Goal: Transaction & Acquisition: Register for event/course

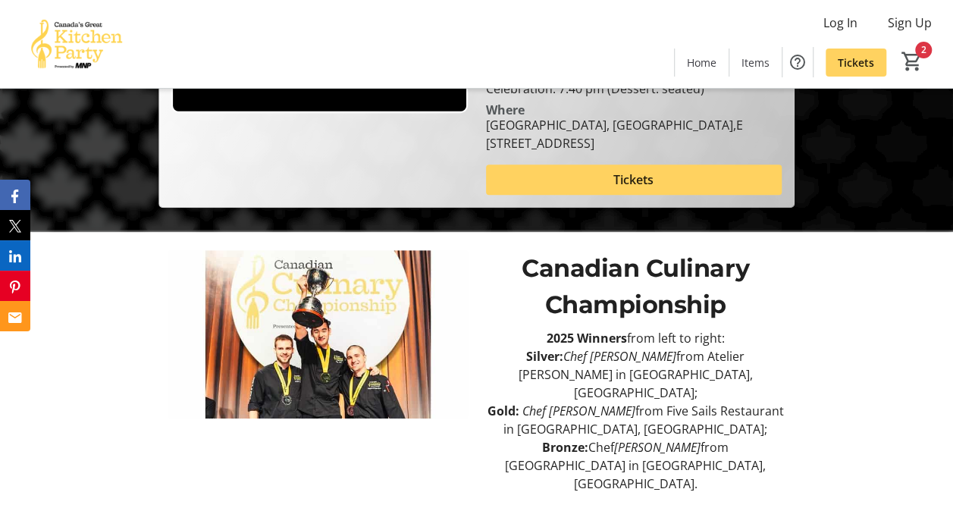
scroll to position [441, 0]
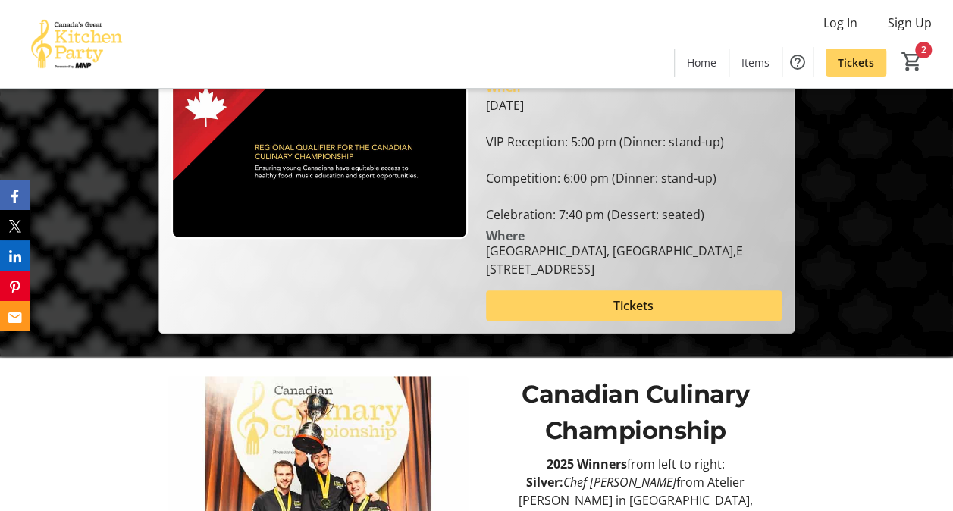
scroll to position [62, 0]
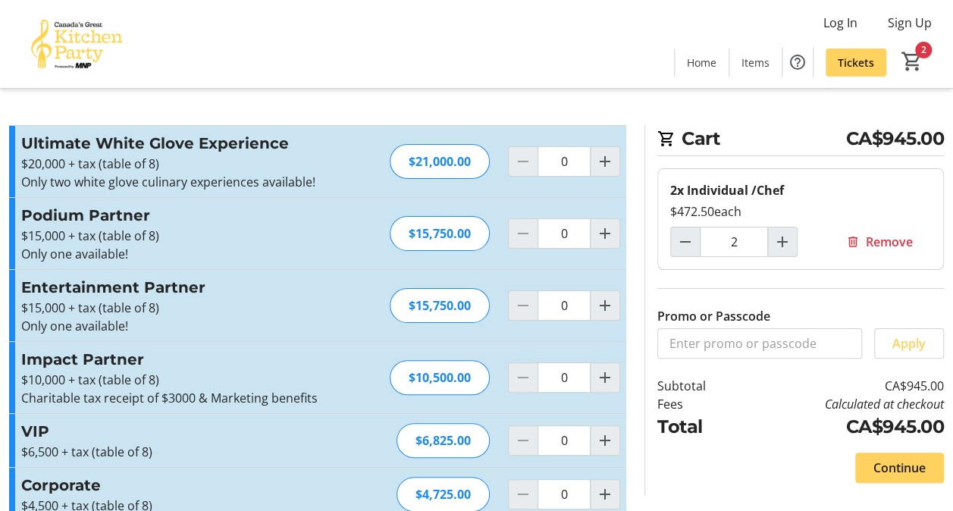
type input "2"
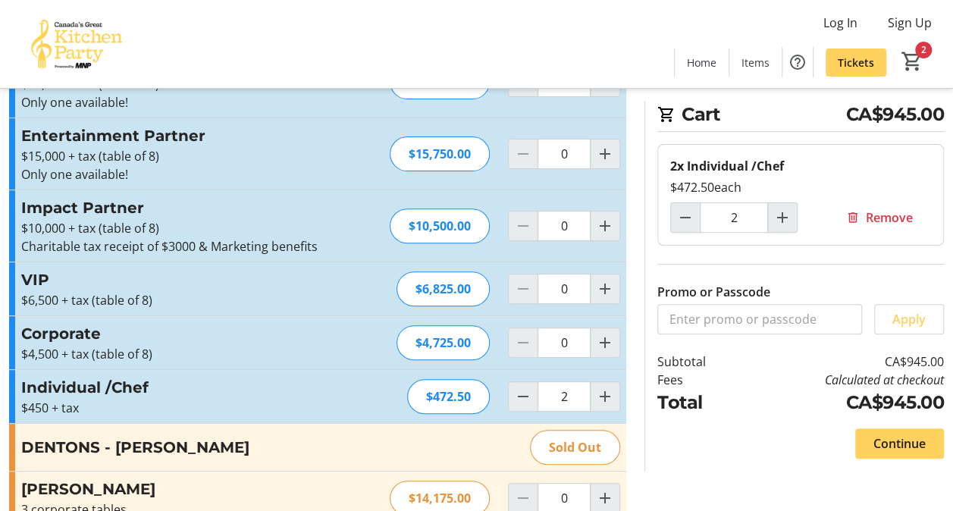
scroll to position [180, 0]
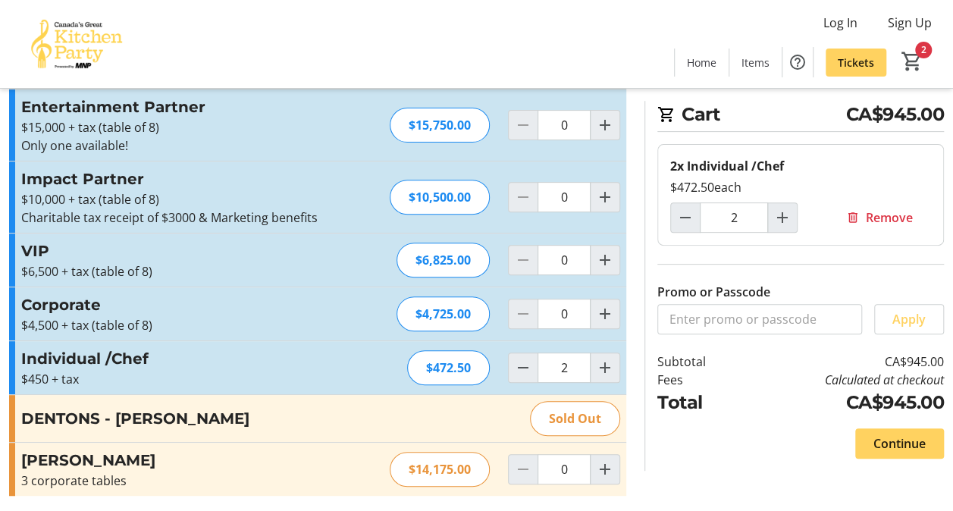
click at [49, 458] on h3 "[PERSON_NAME]" at bounding box center [186, 460] width 331 height 23
drag, startPoint x: 23, startPoint y: 453, endPoint x: 161, endPoint y: 461, distance: 138.2
click at [161, 461] on h3 "[PERSON_NAME]" at bounding box center [186, 460] width 331 height 23
drag, startPoint x: 161, startPoint y: 461, endPoint x: 137, endPoint y: 465, distance: 23.8
click at [137, 465] on h3 "[PERSON_NAME]" at bounding box center [186, 460] width 331 height 23
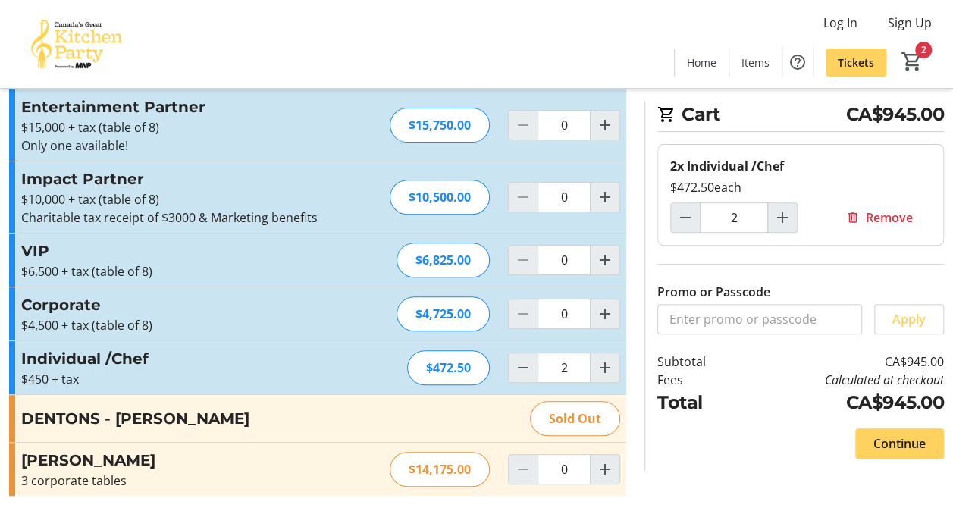
click at [87, 479] on div "3 corporate tables" at bounding box center [186, 481] width 331 height 18
click at [701, 58] on span "Home" at bounding box center [702, 63] width 30 height 16
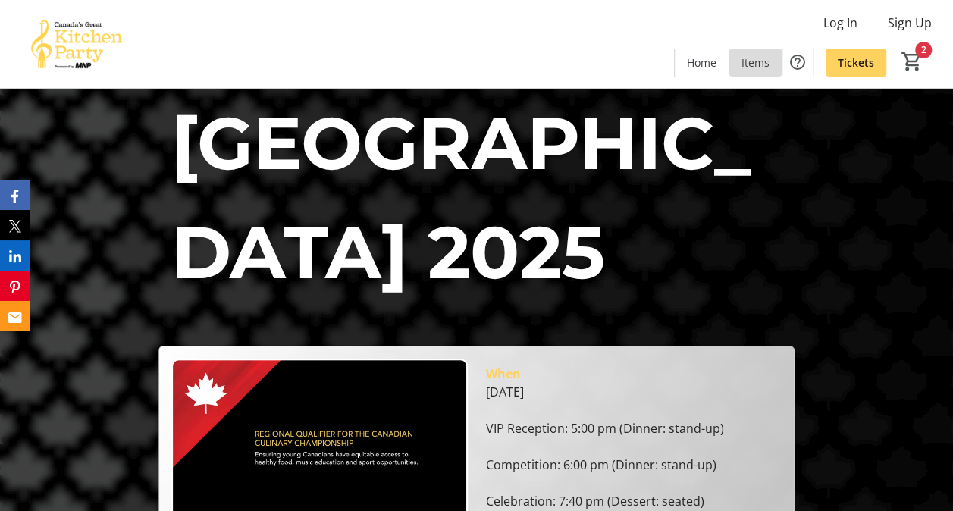
click at [761, 55] on span "Items" at bounding box center [756, 63] width 28 height 16
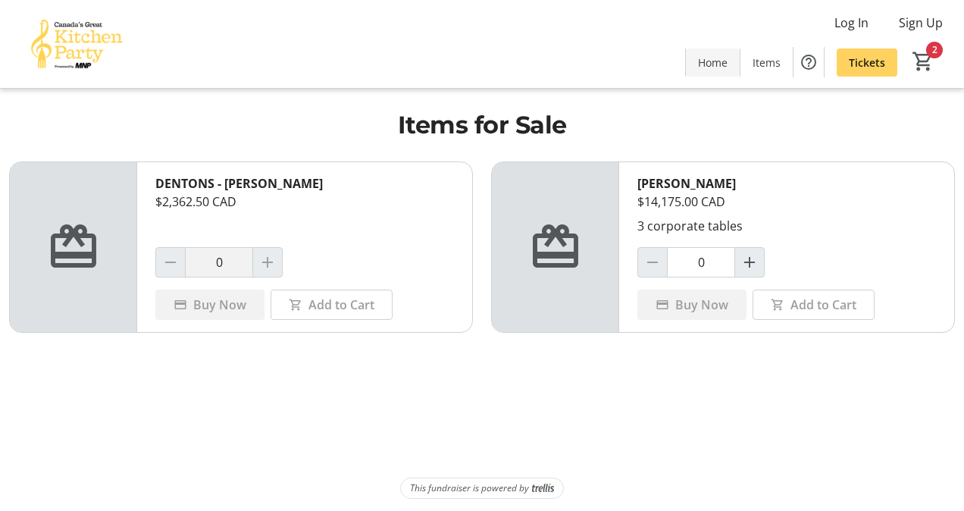
click at [705, 67] on span "Home" at bounding box center [713, 63] width 30 height 16
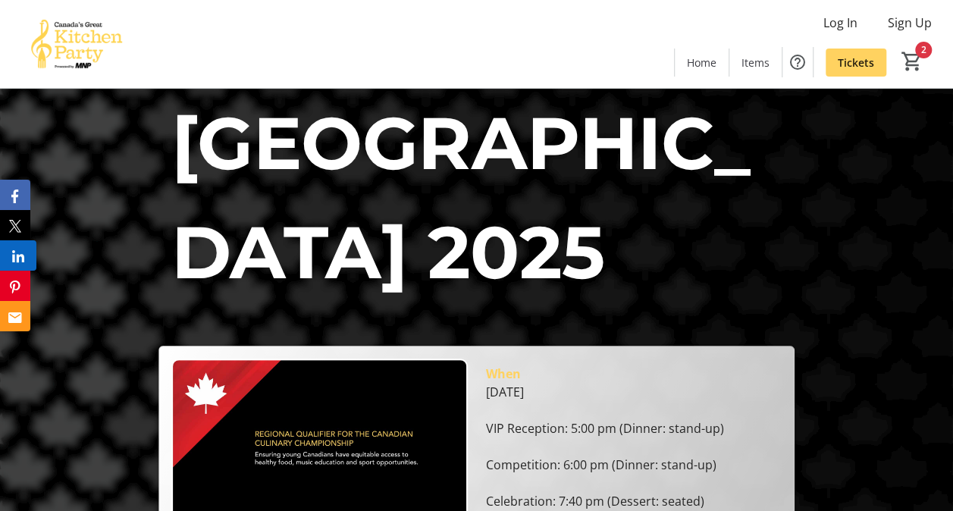
click at [15, 256] on icon "LinkedIn" at bounding box center [18, 256] width 12 height 12
